Goal: Task Accomplishment & Management: Use online tool/utility

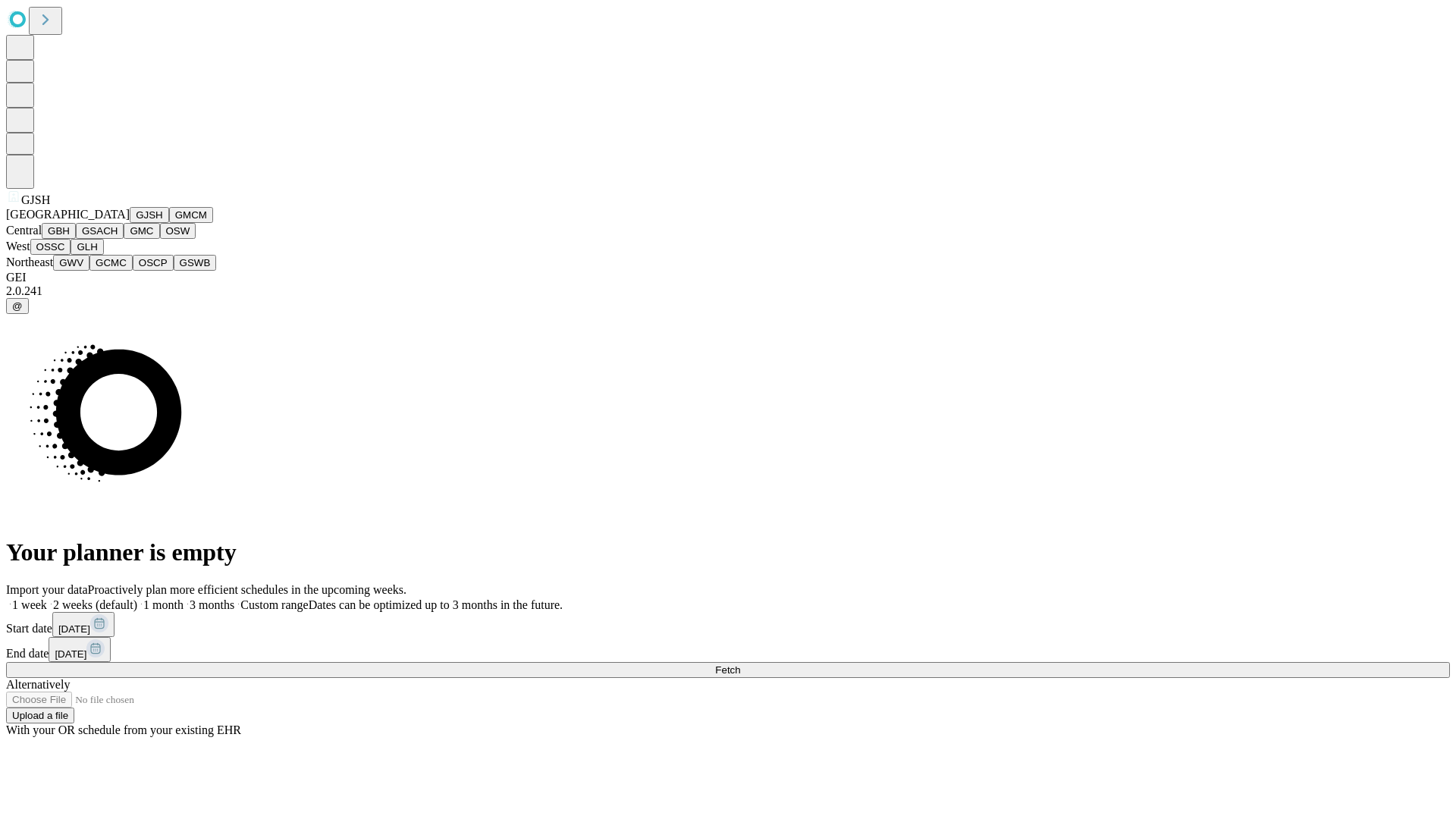
click at [130, 223] on button "GJSH" at bounding box center [149, 215] width 39 height 16
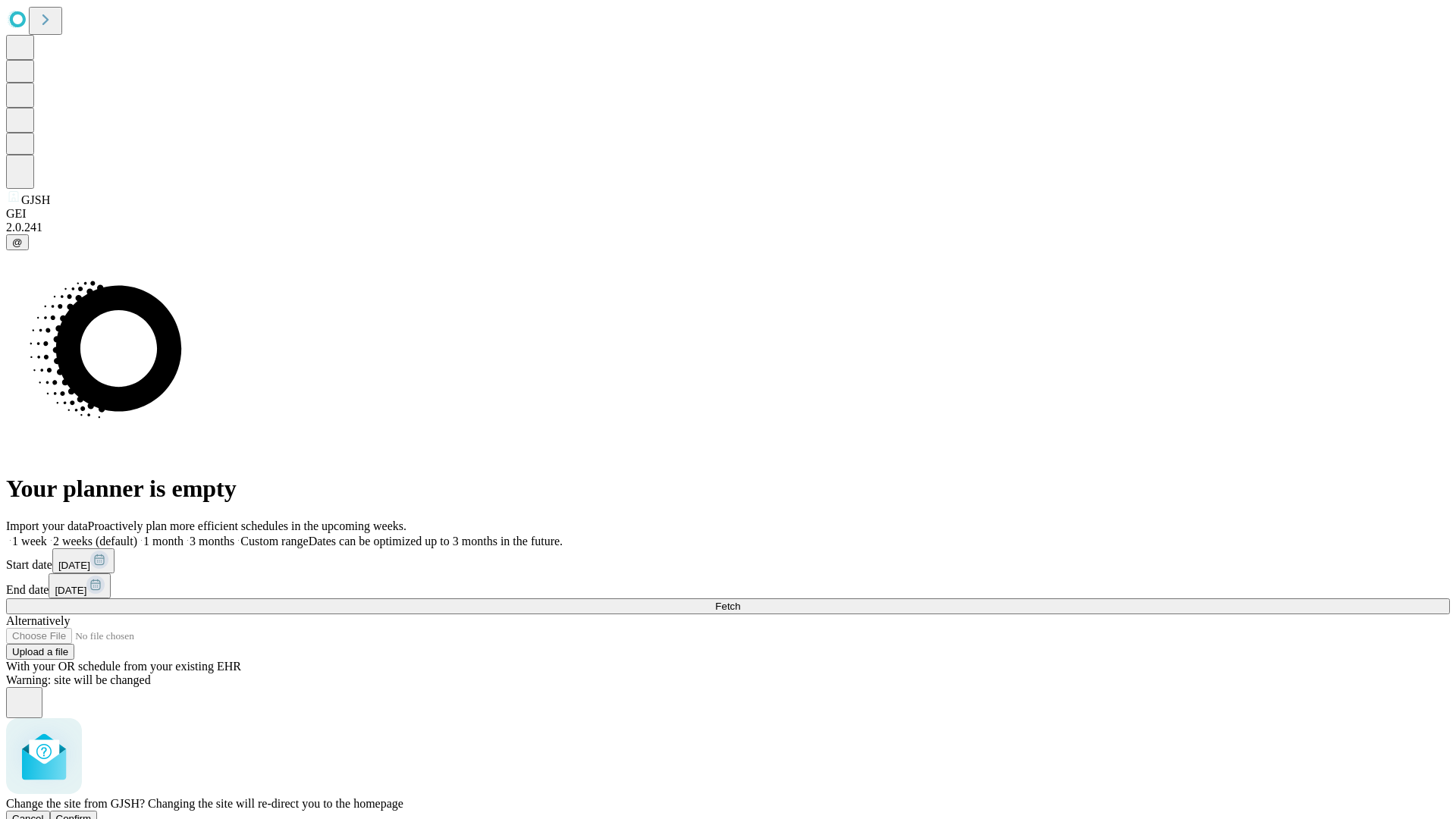
click at [92, 813] on span "Confirm" at bounding box center [74, 818] width 35 height 12
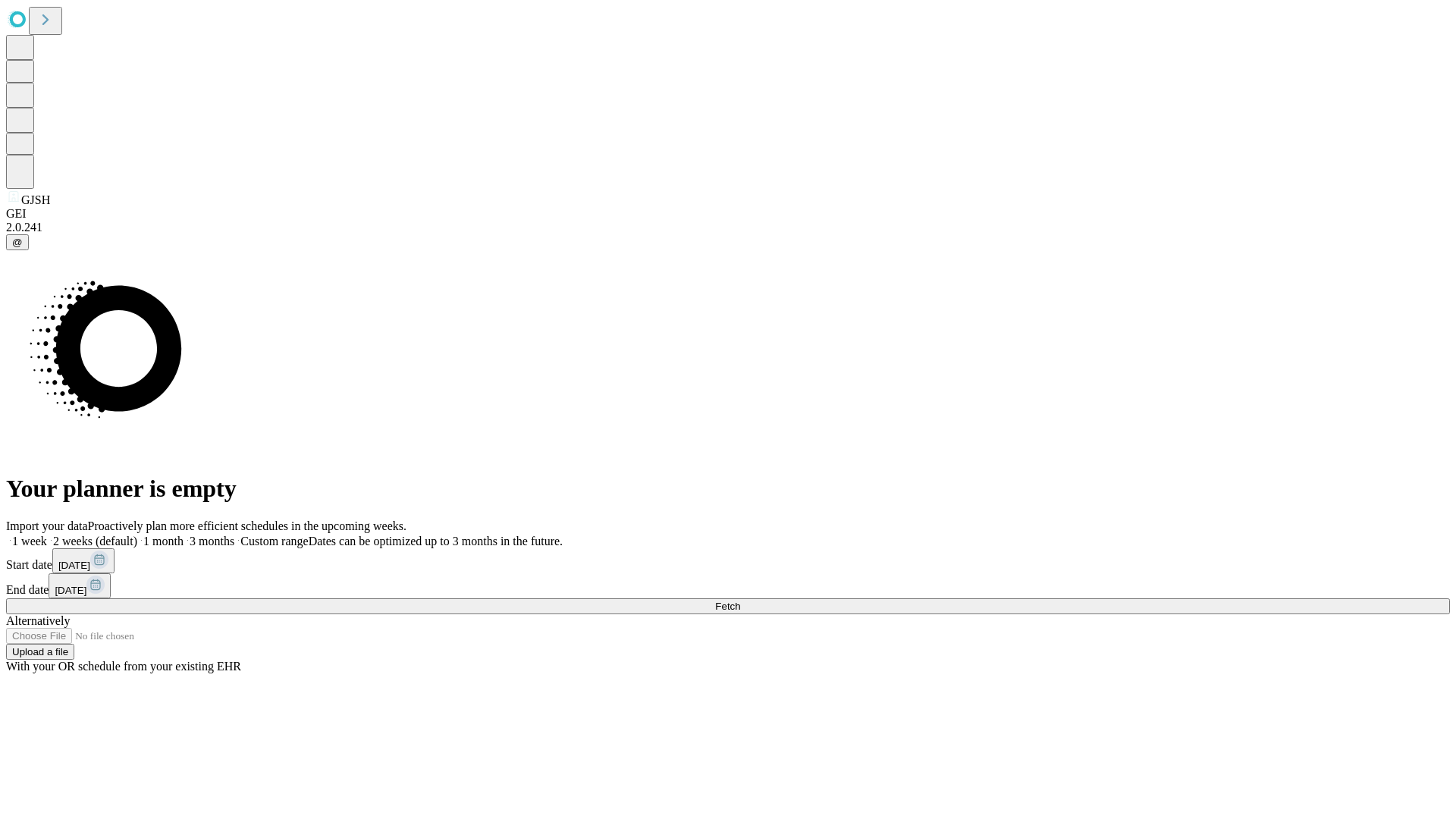
click at [137, 534] on label "2 weeks (default)" at bounding box center [92, 541] width 91 height 13
click at [740, 600] on span "Fetch" at bounding box center [727, 606] width 25 height 12
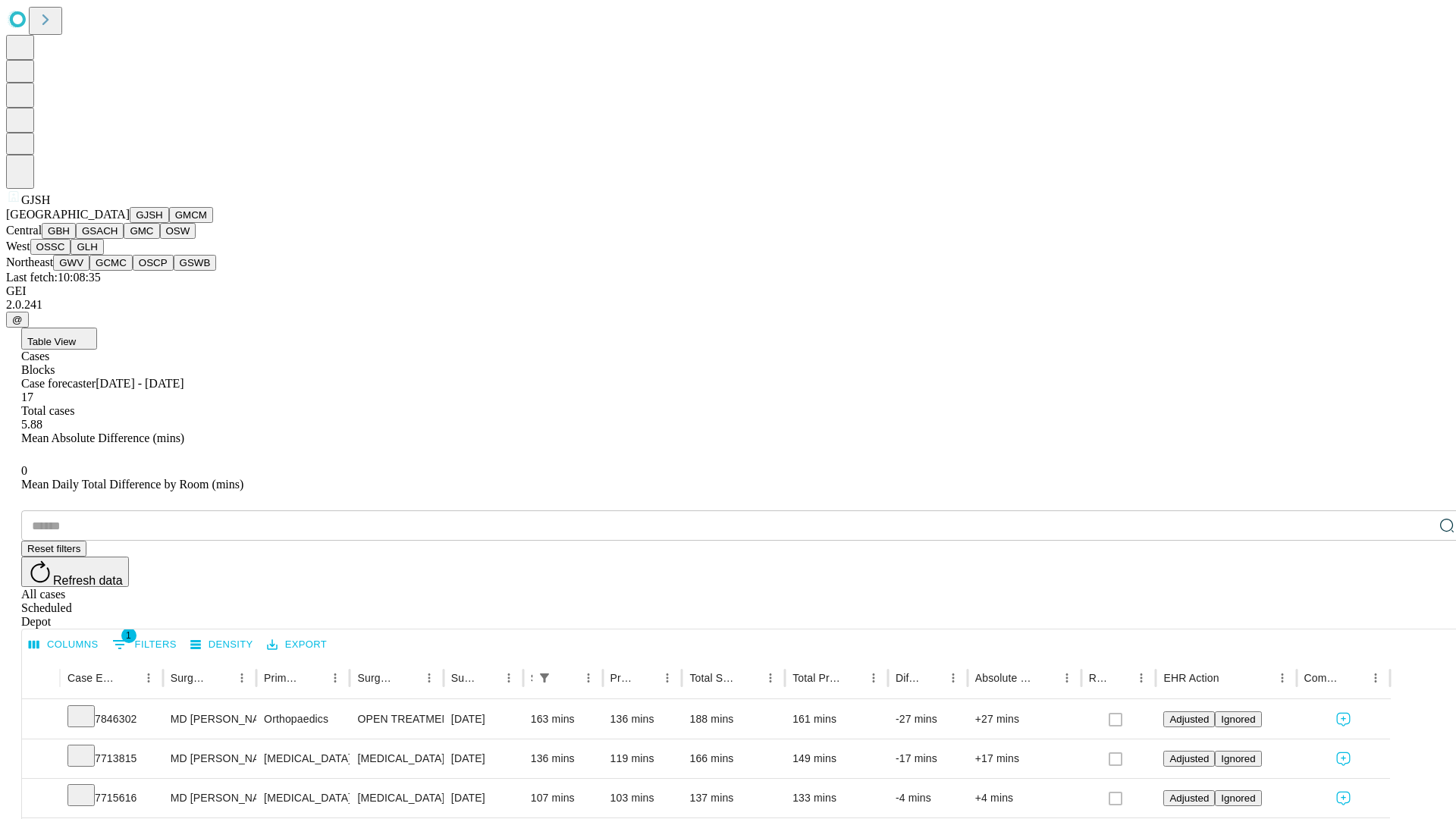
click at [169, 223] on button "GMCM" at bounding box center [190, 215] width 44 height 16
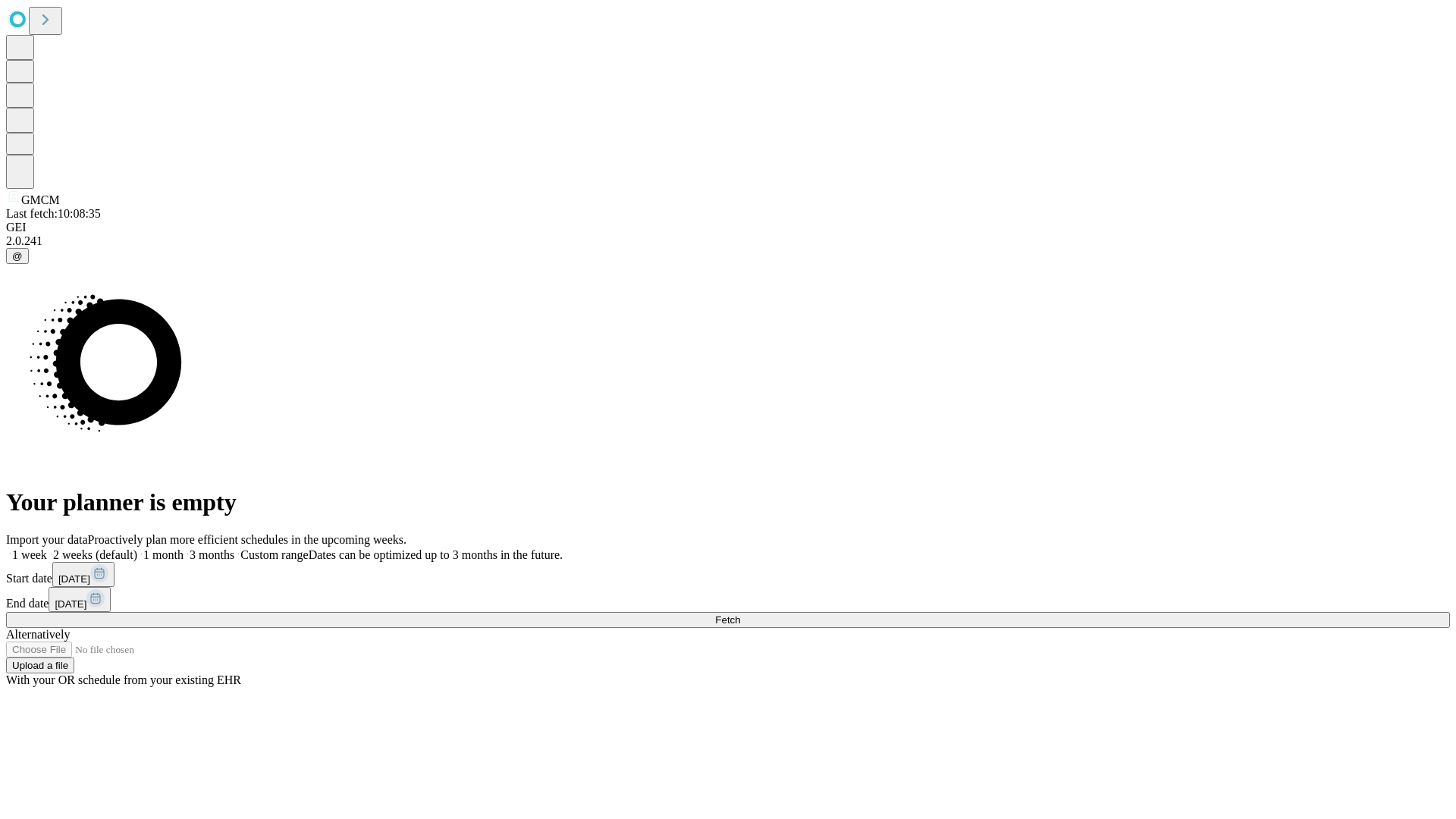
click at [137, 548] on label "2 weeks (default)" at bounding box center [92, 554] width 91 height 13
click at [740, 614] on span "Fetch" at bounding box center [727, 620] width 25 height 12
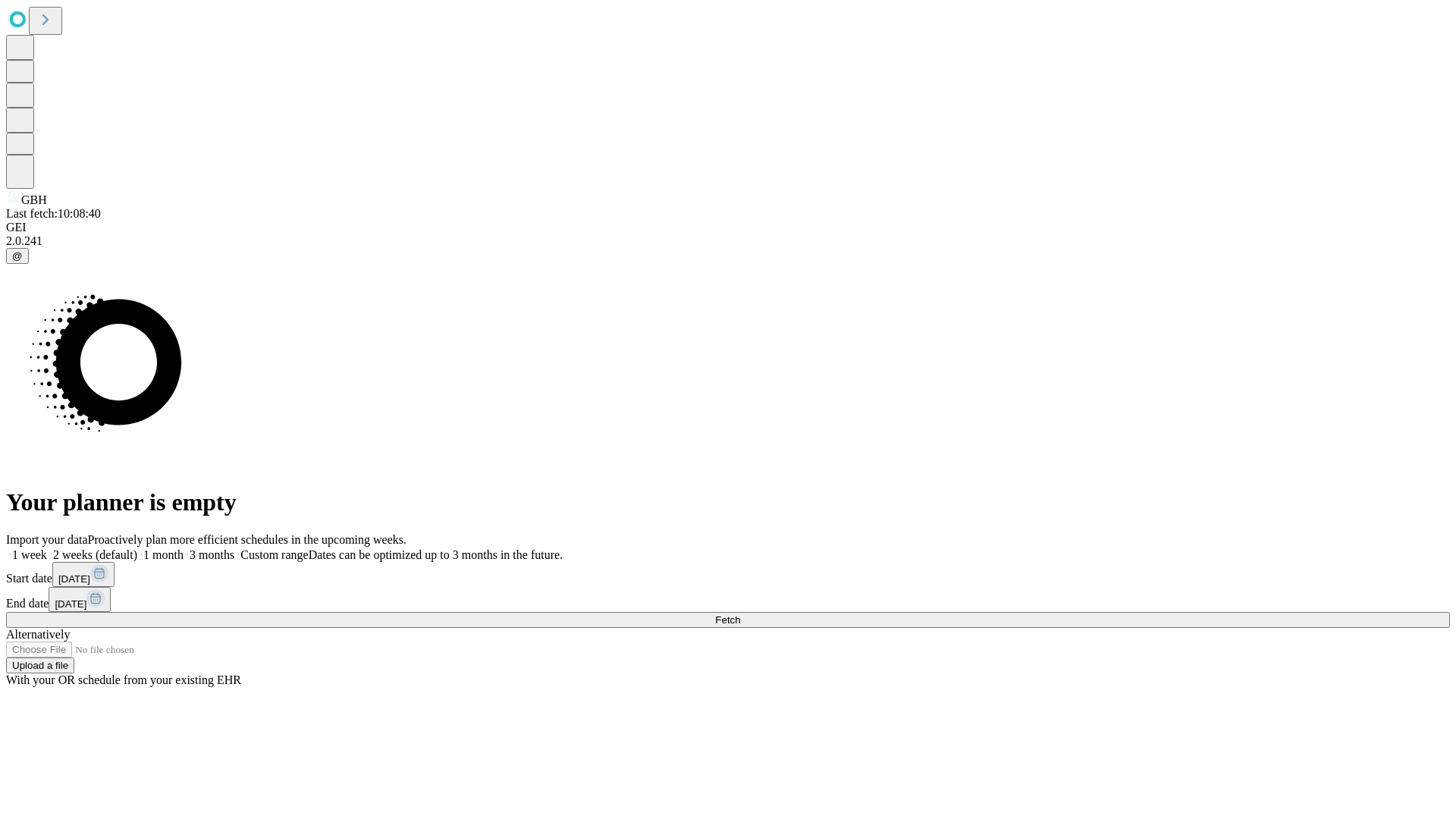
click at [137, 548] on label "2 weeks (default)" at bounding box center [92, 554] width 91 height 13
click at [740, 614] on span "Fetch" at bounding box center [727, 620] width 25 height 12
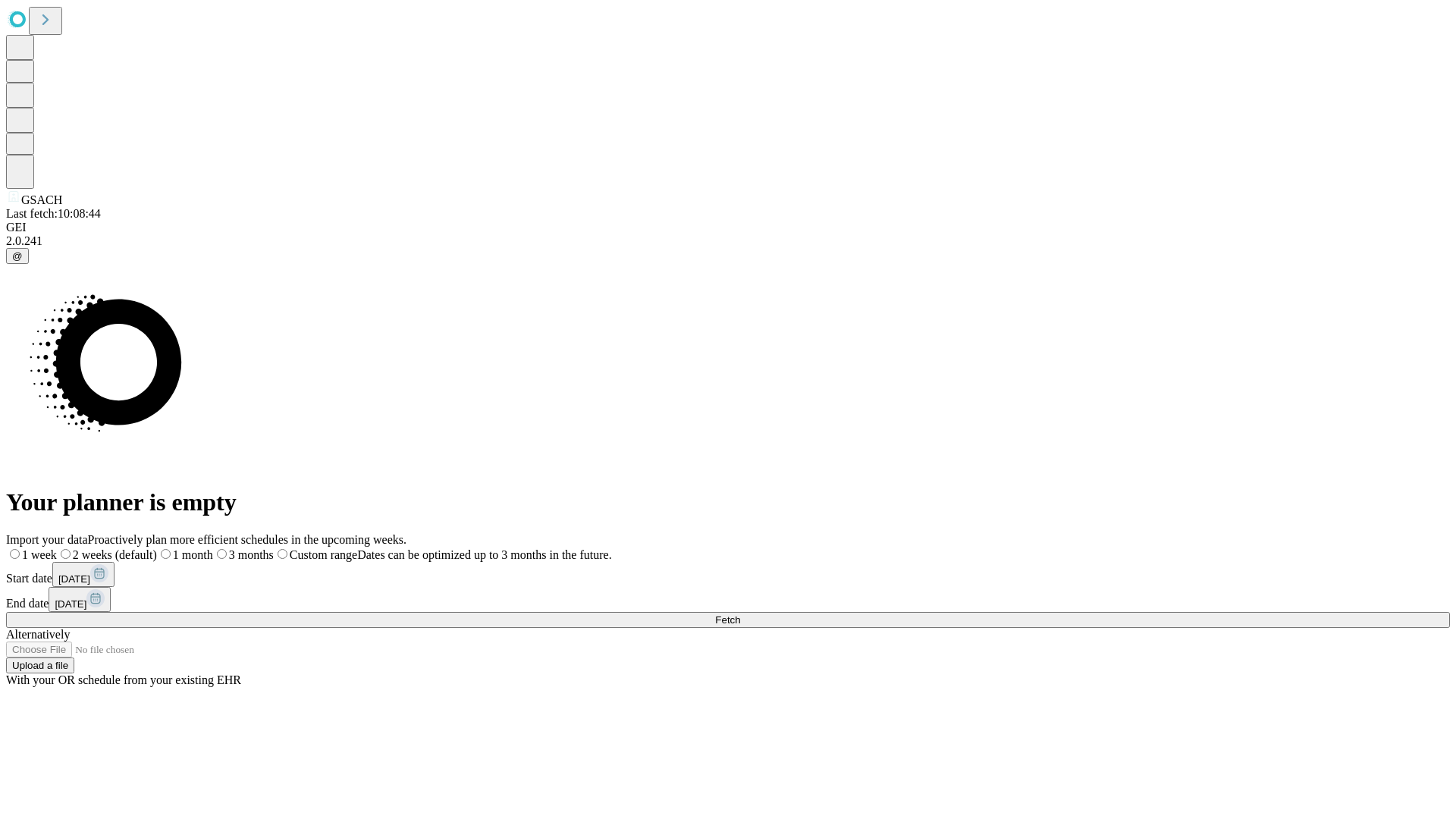
click at [157, 548] on label "2 weeks (default)" at bounding box center [107, 554] width 100 height 13
click at [740, 614] on span "Fetch" at bounding box center [727, 620] width 25 height 12
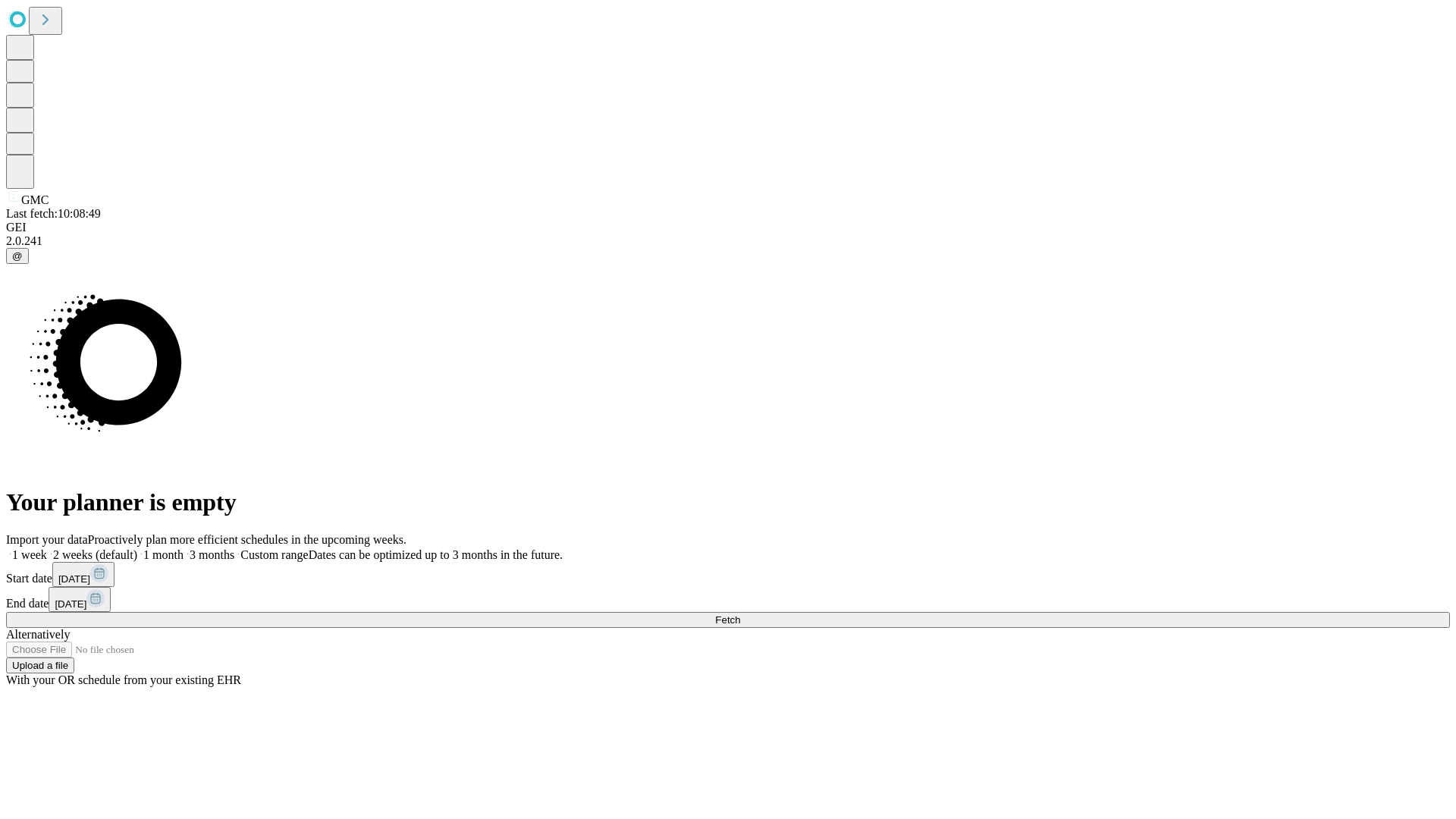
click at [137, 548] on label "2 weeks (default)" at bounding box center [92, 554] width 91 height 13
click at [740, 614] on span "Fetch" at bounding box center [727, 620] width 25 height 12
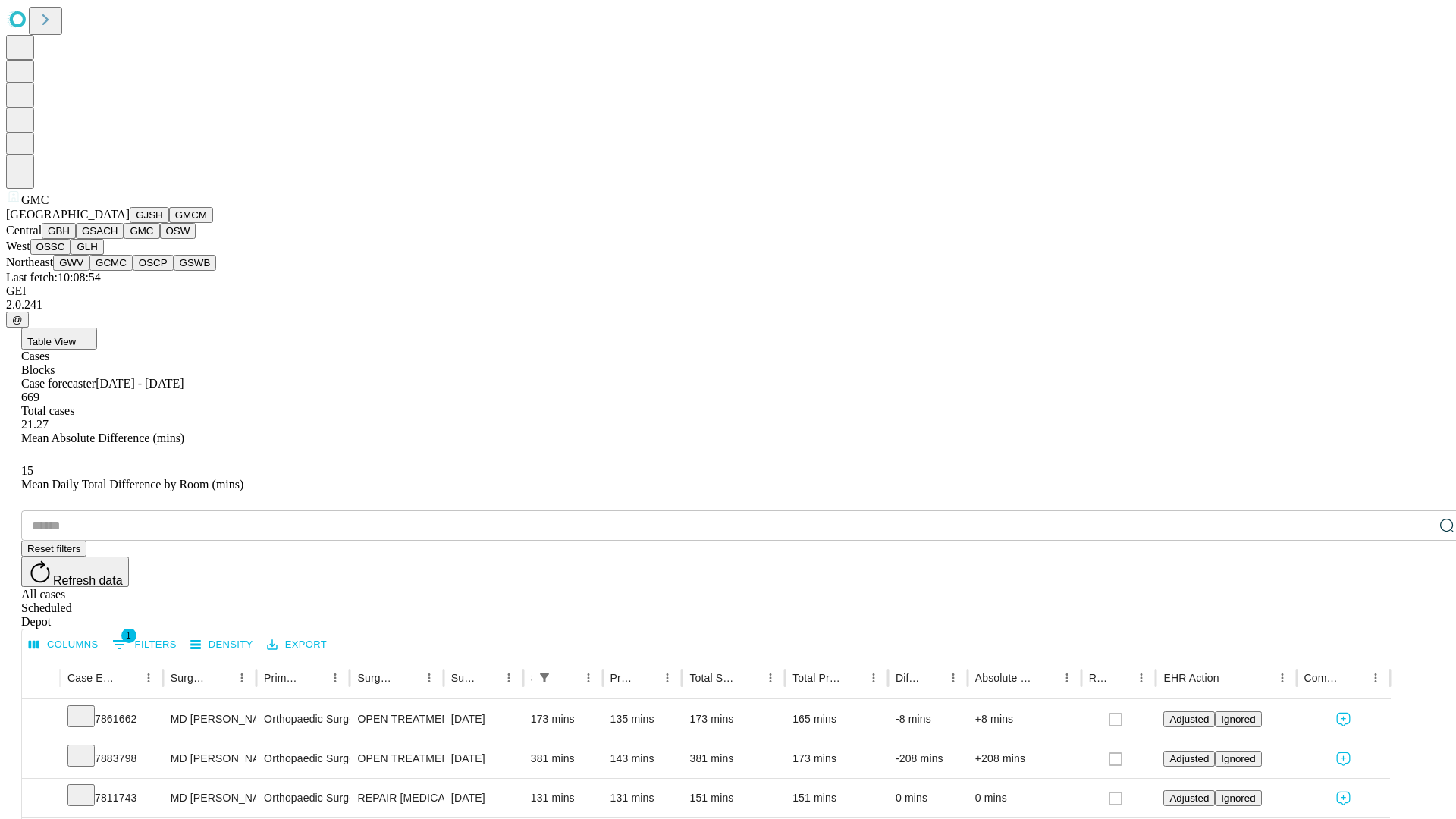
click at [160, 238] on button "OSW" at bounding box center [178, 231] width 36 height 16
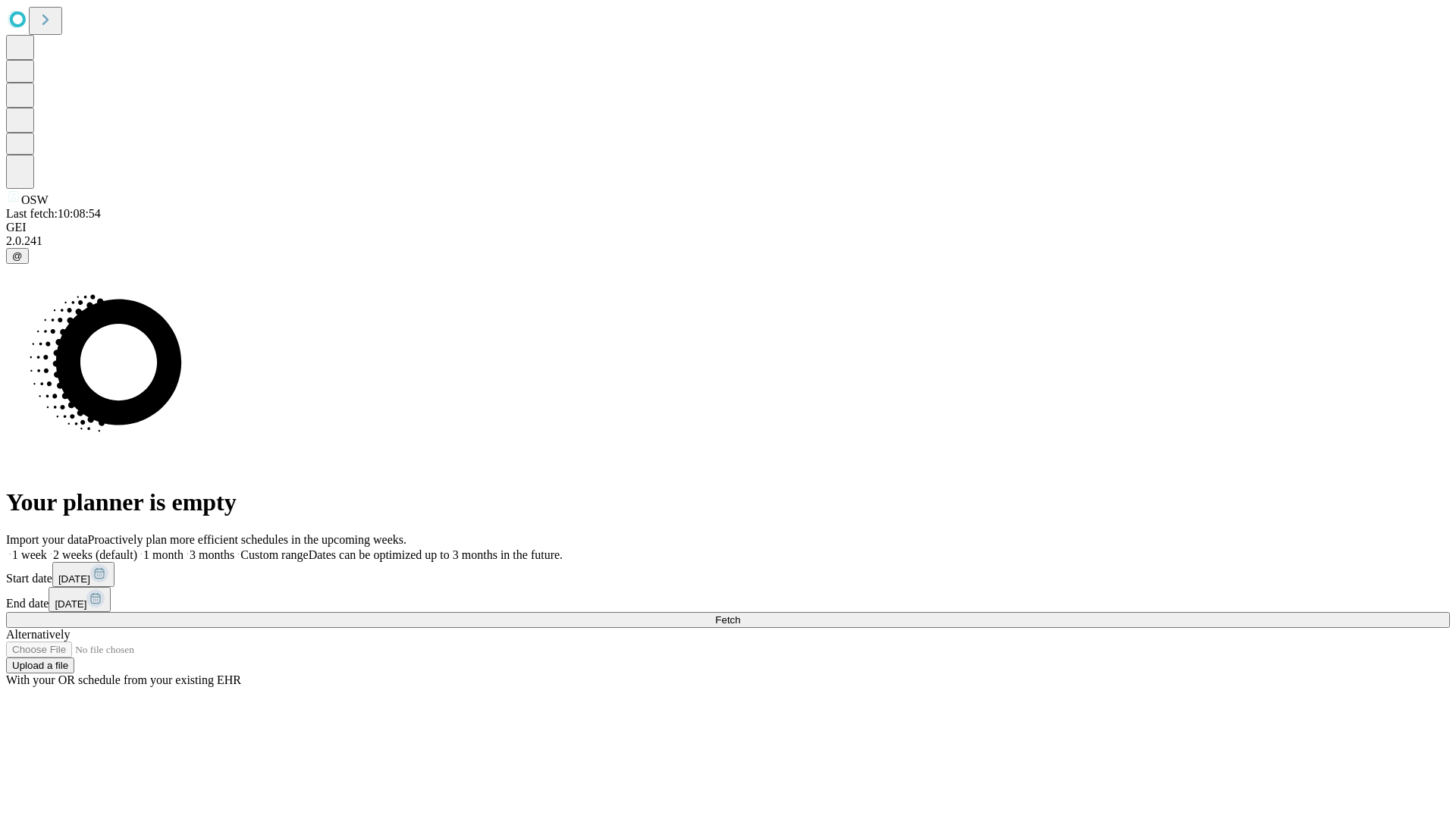
click at [740, 614] on span "Fetch" at bounding box center [727, 620] width 25 height 12
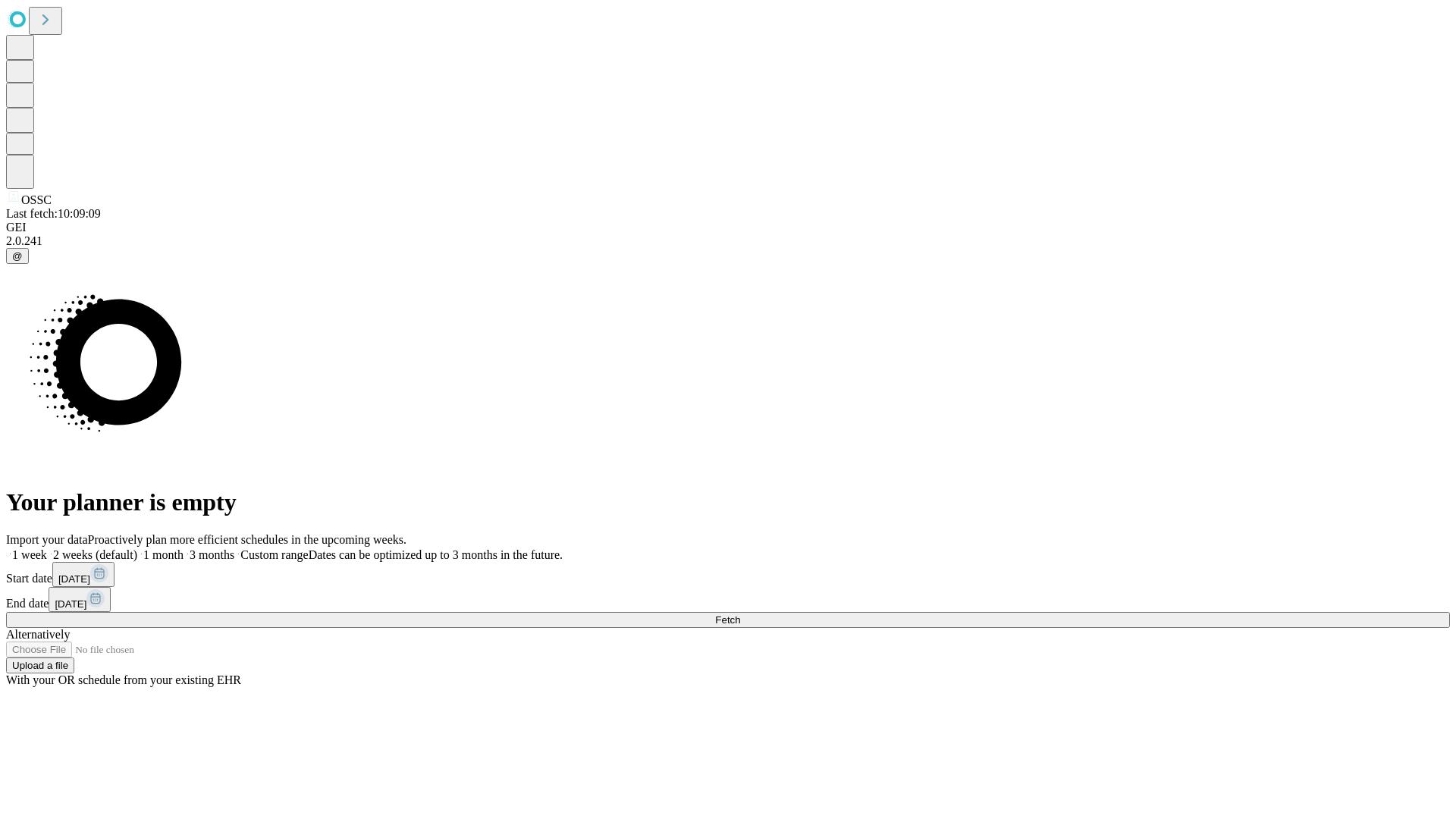
click at [137, 548] on label "2 weeks (default)" at bounding box center [92, 554] width 91 height 13
click at [740, 614] on span "Fetch" at bounding box center [727, 620] width 25 height 12
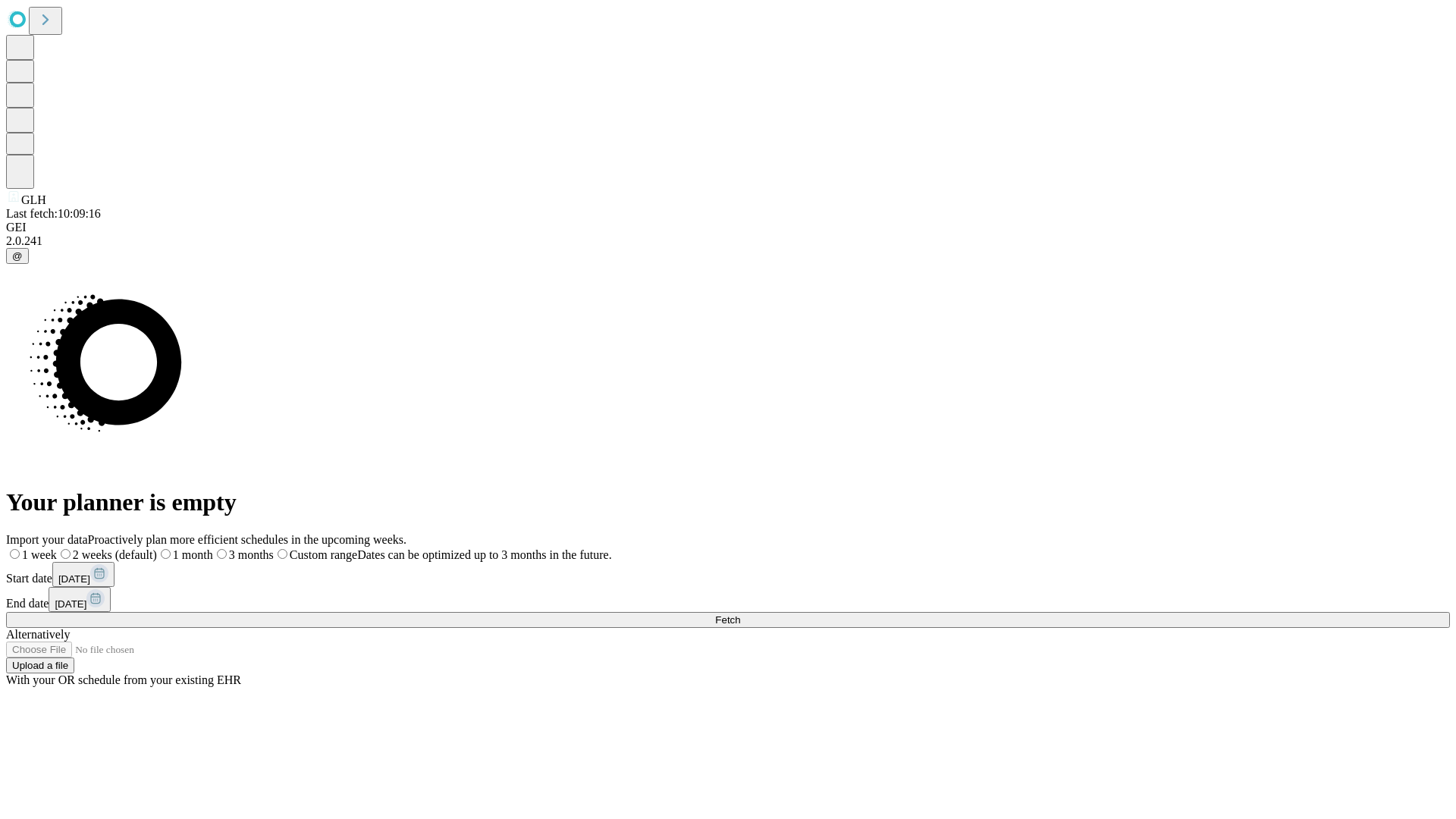
click at [157, 548] on label "2 weeks (default)" at bounding box center [107, 554] width 100 height 13
click at [740, 614] on span "Fetch" at bounding box center [727, 620] width 25 height 12
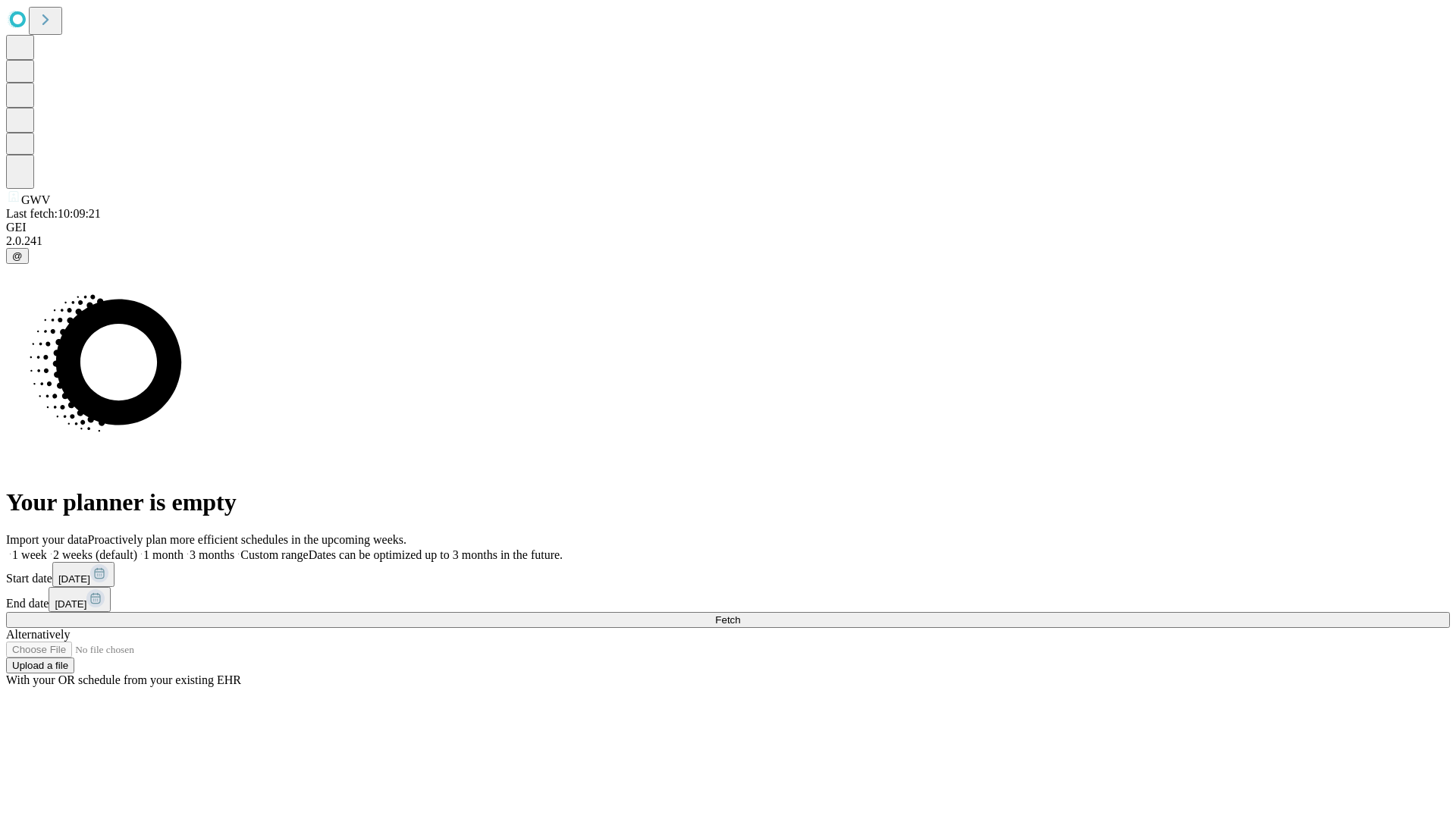
click at [137, 548] on label "2 weeks (default)" at bounding box center [92, 554] width 91 height 13
click at [740, 614] on span "Fetch" at bounding box center [727, 620] width 25 height 12
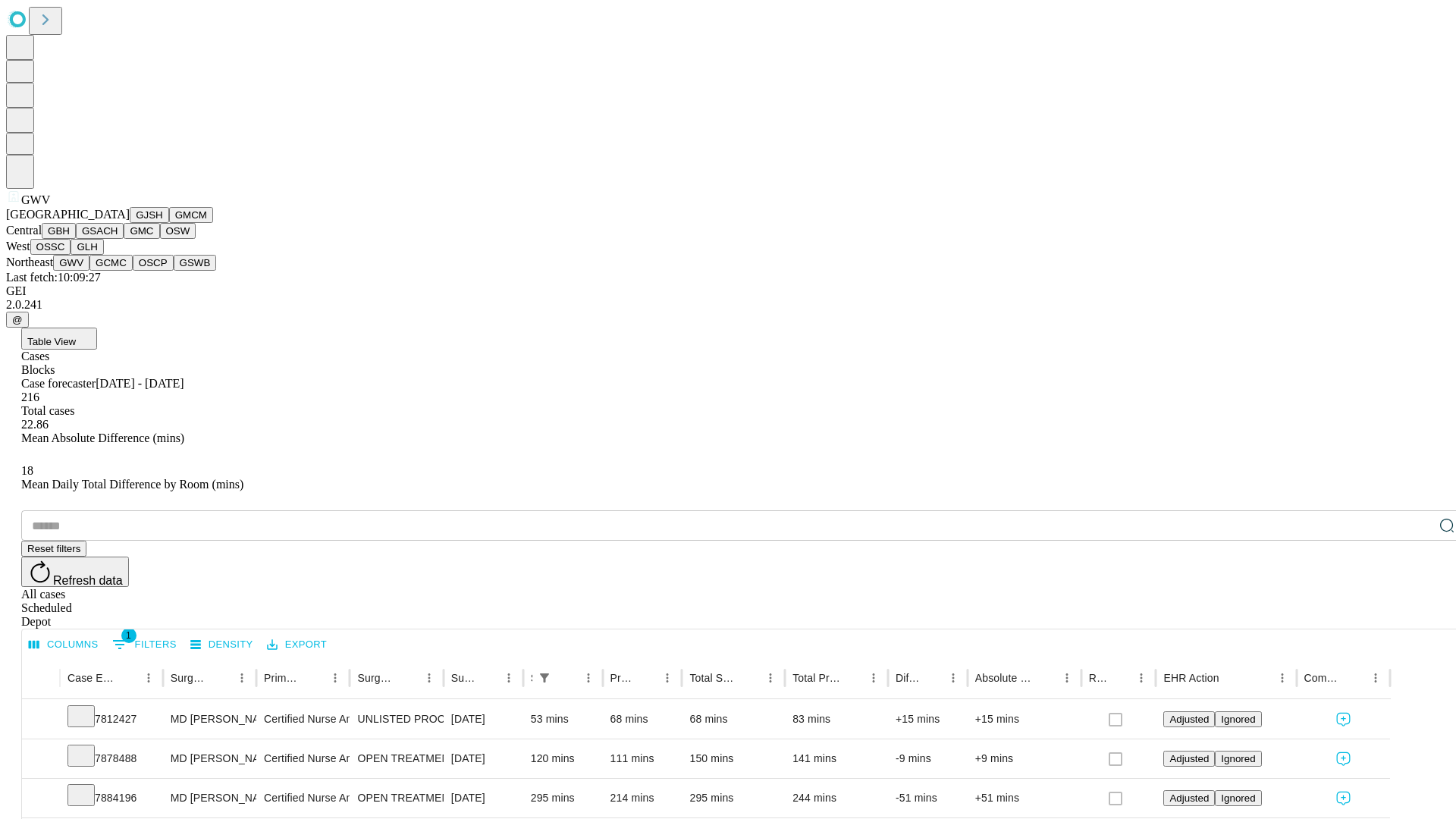
click at [117, 271] on button "GCMC" at bounding box center [111, 262] width 43 height 16
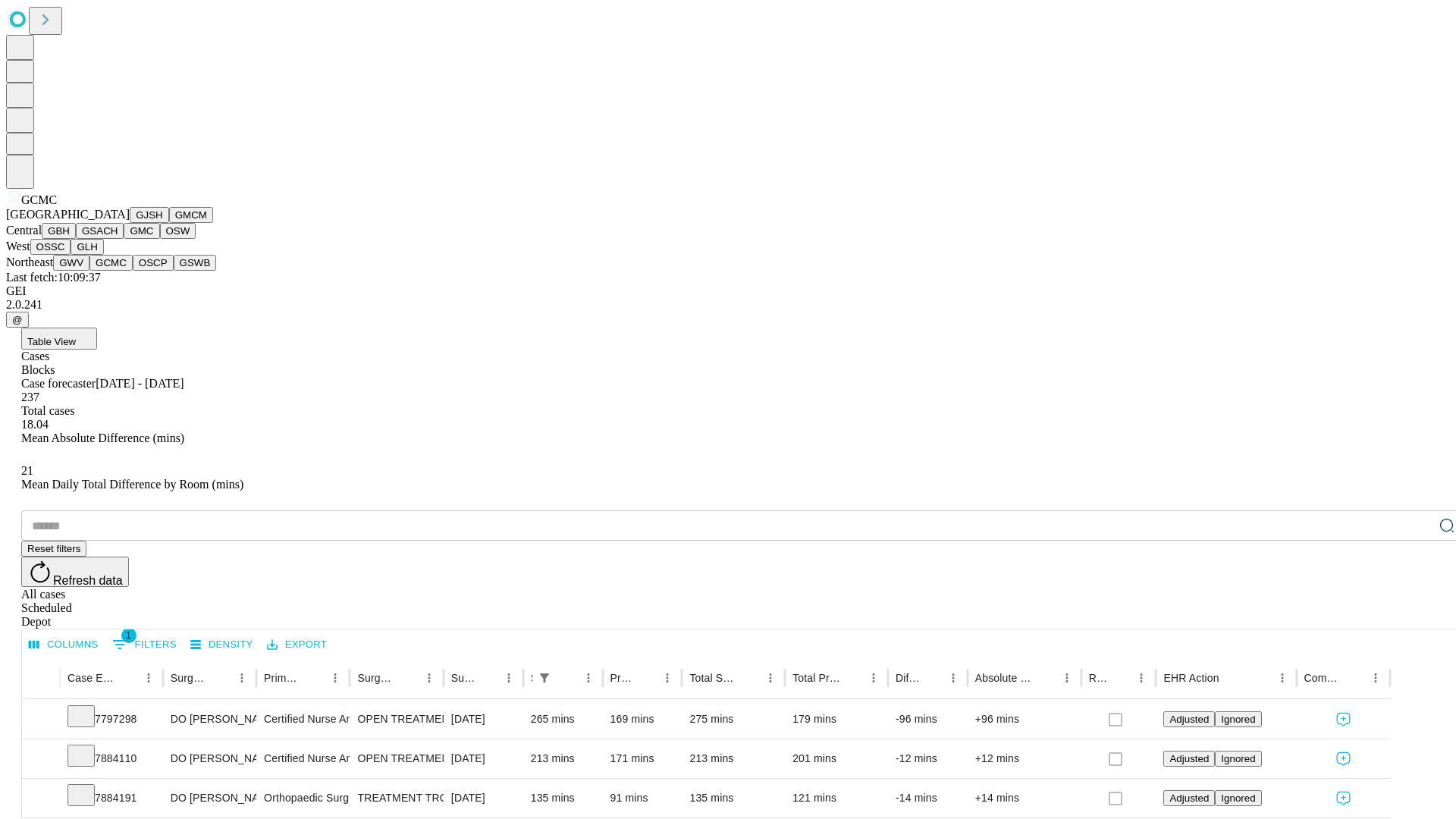
click at [133, 271] on button "OSCP" at bounding box center [153, 262] width 41 height 16
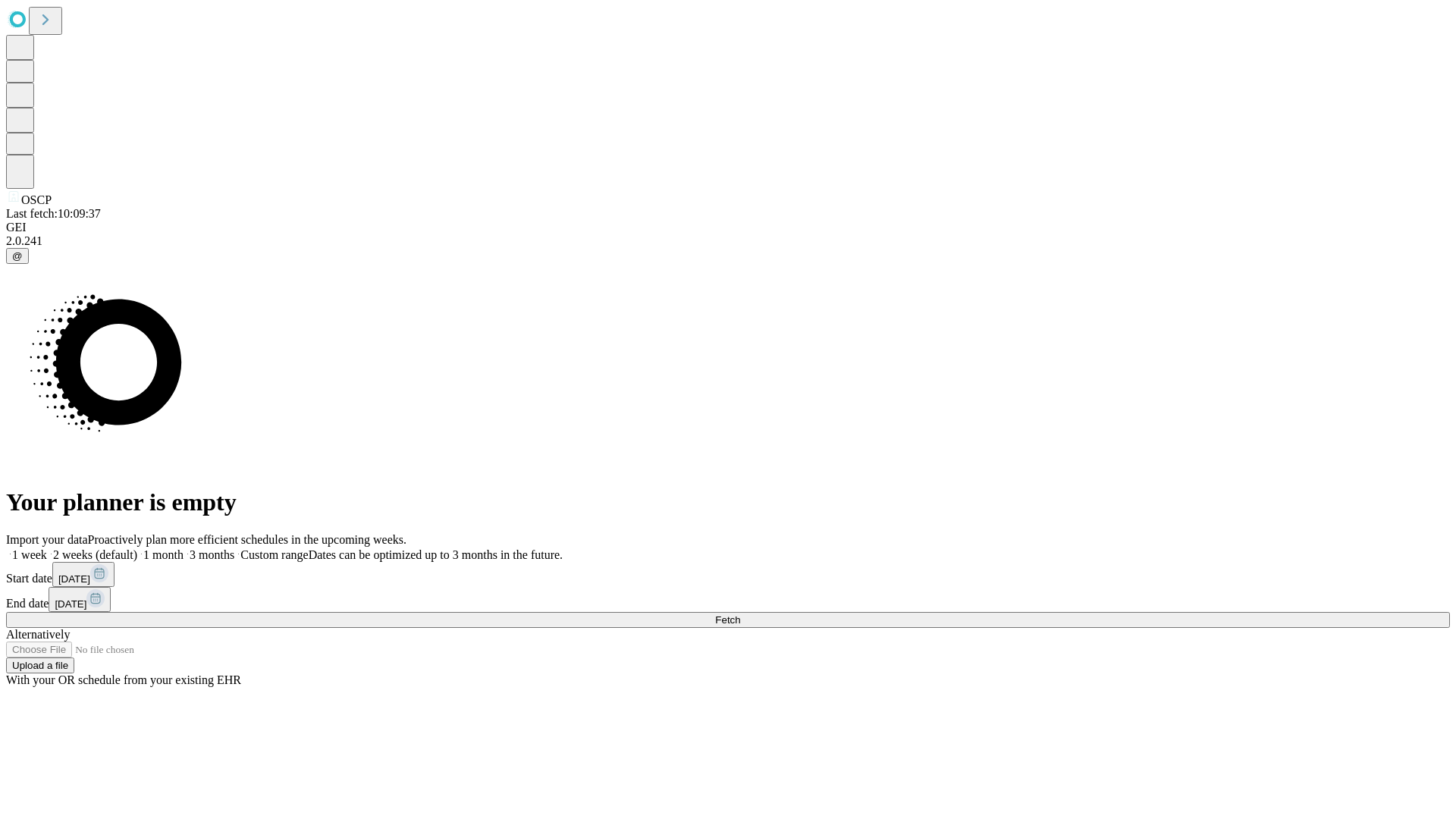
click at [137, 548] on label "2 weeks (default)" at bounding box center [92, 554] width 91 height 13
click at [740, 614] on span "Fetch" at bounding box center [727, 620] width 25 height 12
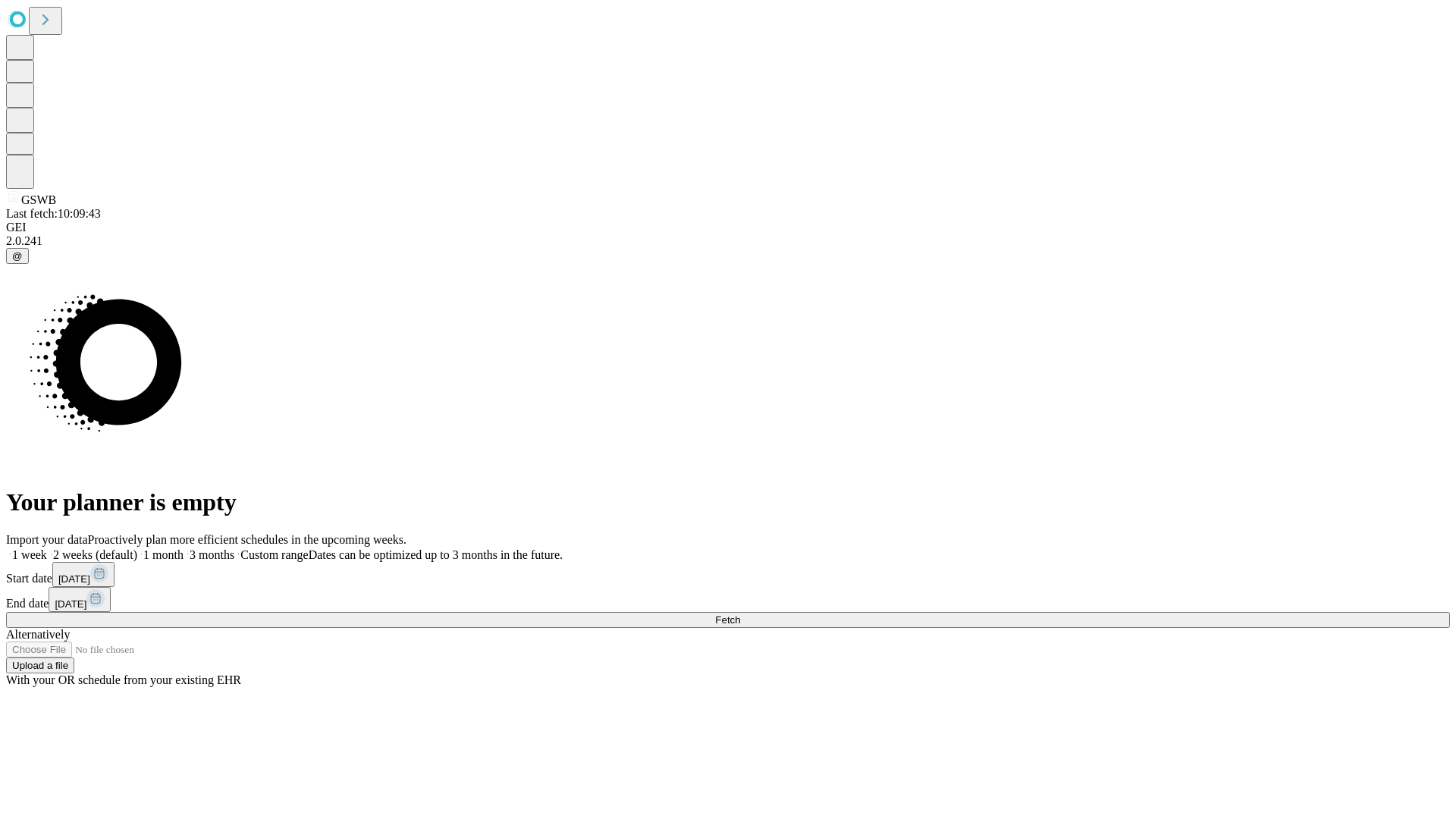
click at [137, 548] on label "2 weeks (default)" at bounding box center [92, 554] width 91 height 13
click at [740, 614] on span "Fetch" at bounding box center [727, 620] width 25 height 12
